Goal: Obtain resource: Download file/media

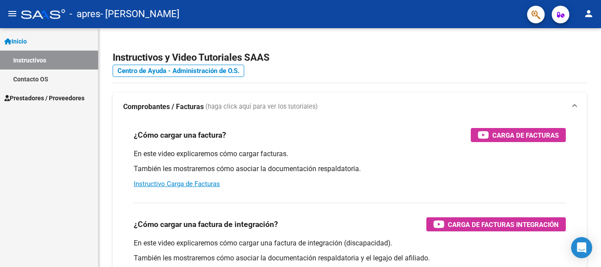
click at [26, 58] on link "Instructivos" at bounding box center [49, 60] width 98 height 19
click at [24, 97] on span "Prestadores / Proveedores" at bounding box center [44, 98] width 80 height 10
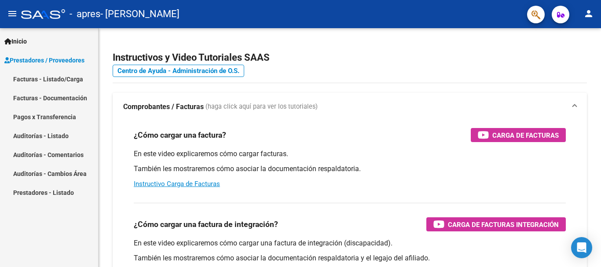
click at [50, 61] on span "Prestadores / Proveedores" at bounding box center [44, 60] width 80 height 10
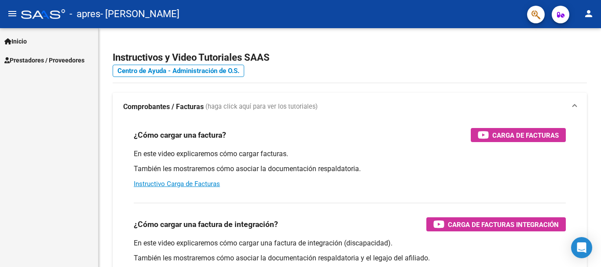
click at [50, 58] on span "Prestadores / Proveedores" at bounding box center [44, 60] width 80 height 10
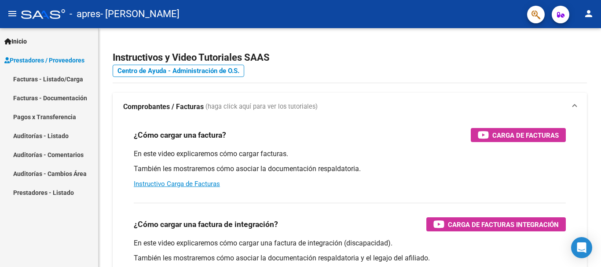
click at [44, 94] on link "Facturas - Documentación" at bounding box center [49, 97] width 98 height 19
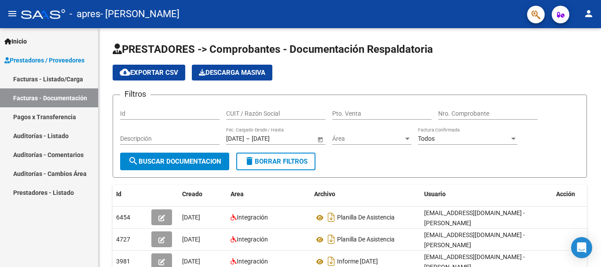
click at [38, 117] on link "Pagos x Transferencia" at bounding box center [49, 116] width 98 height 19
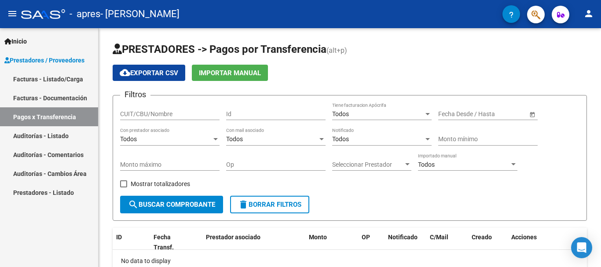
click at [38, 96] on link "Facturas - Documentación" at bounding box center [49, 97] width 98 height 19
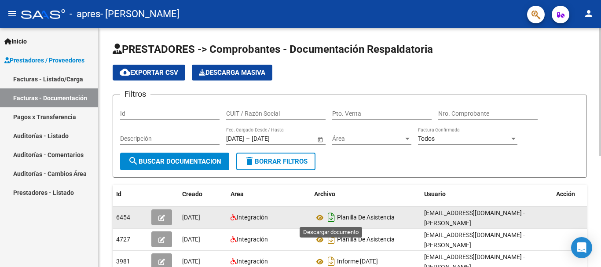
click at [332, 217] on icon "Descargar documento" at bounding box center [330, 217] width 11 height 14
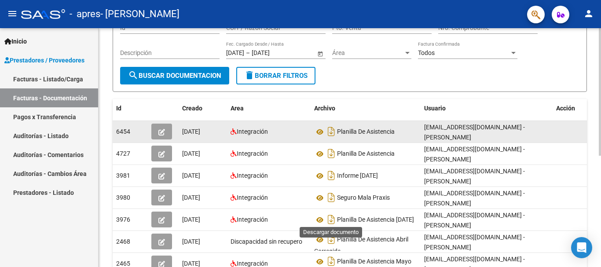
scroll to position [88, 0]
